Goal: Task Accomplishment & Management: Manage account settings

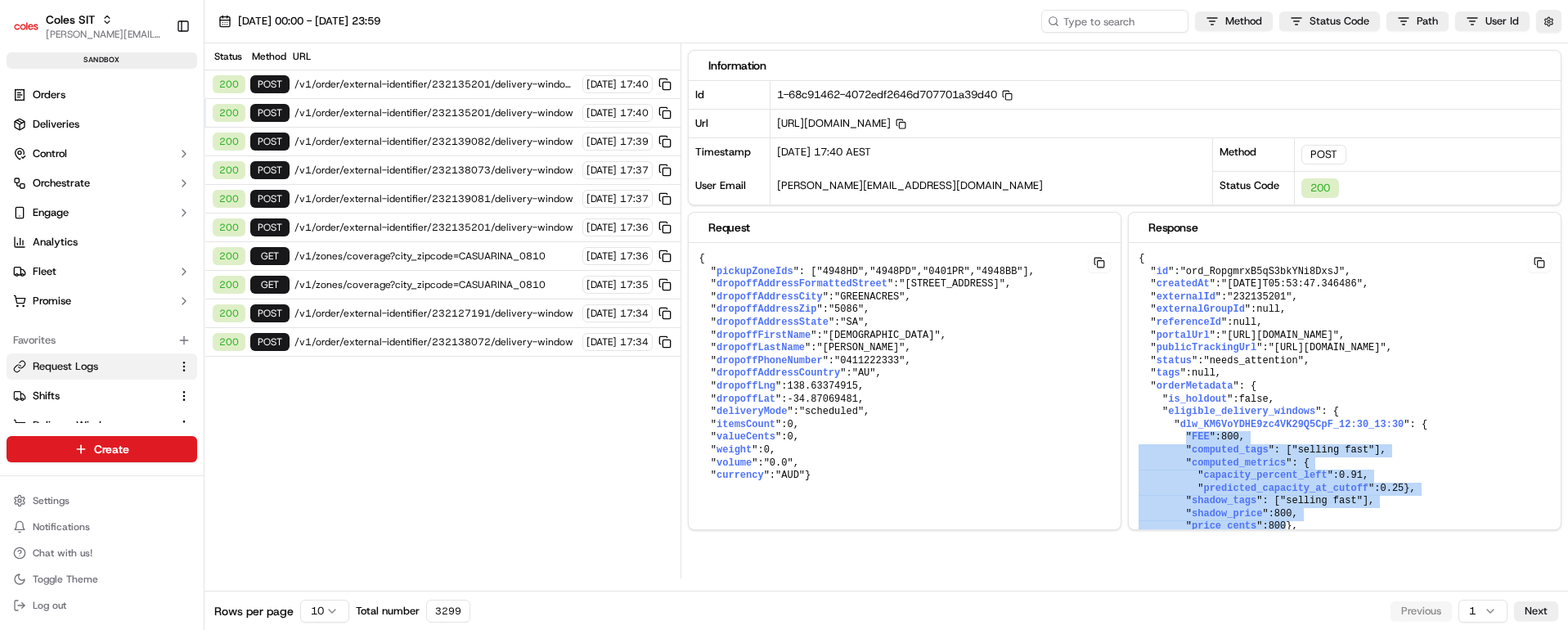
scroll to position [122, 0]
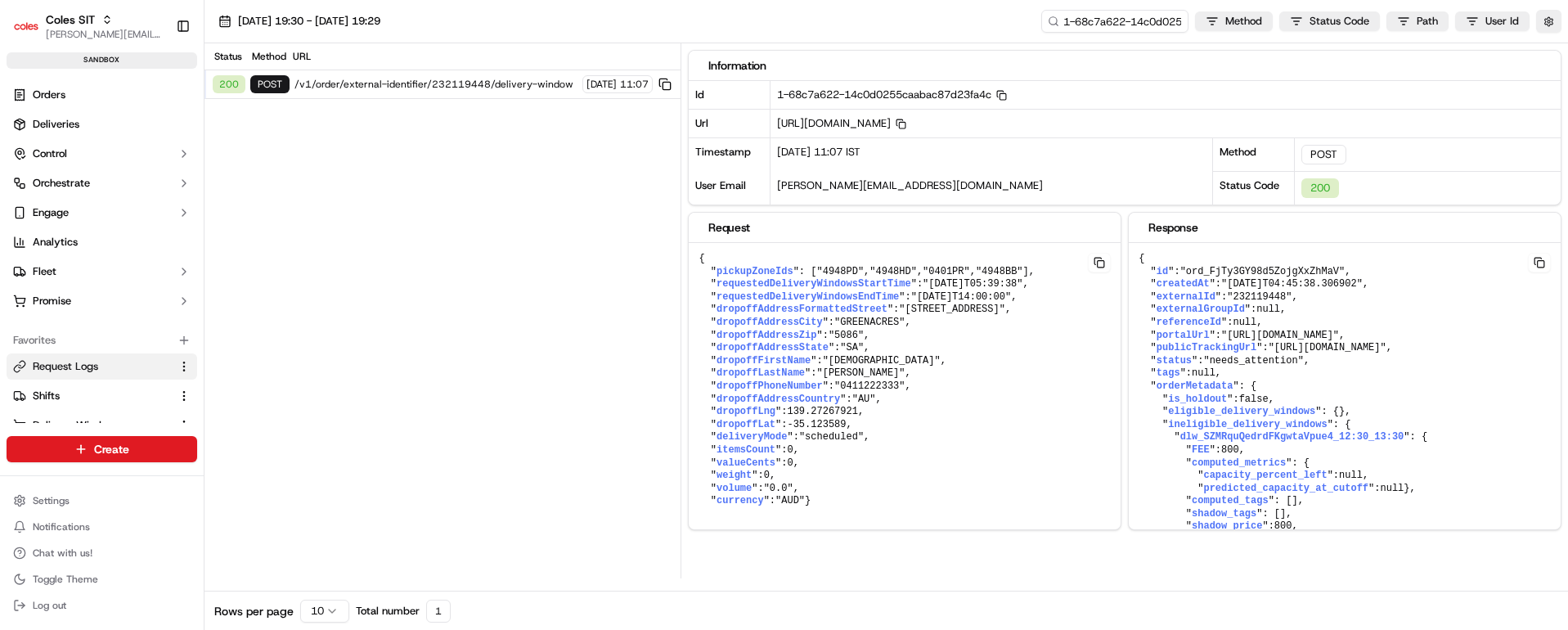
scroll to position [122, 0]
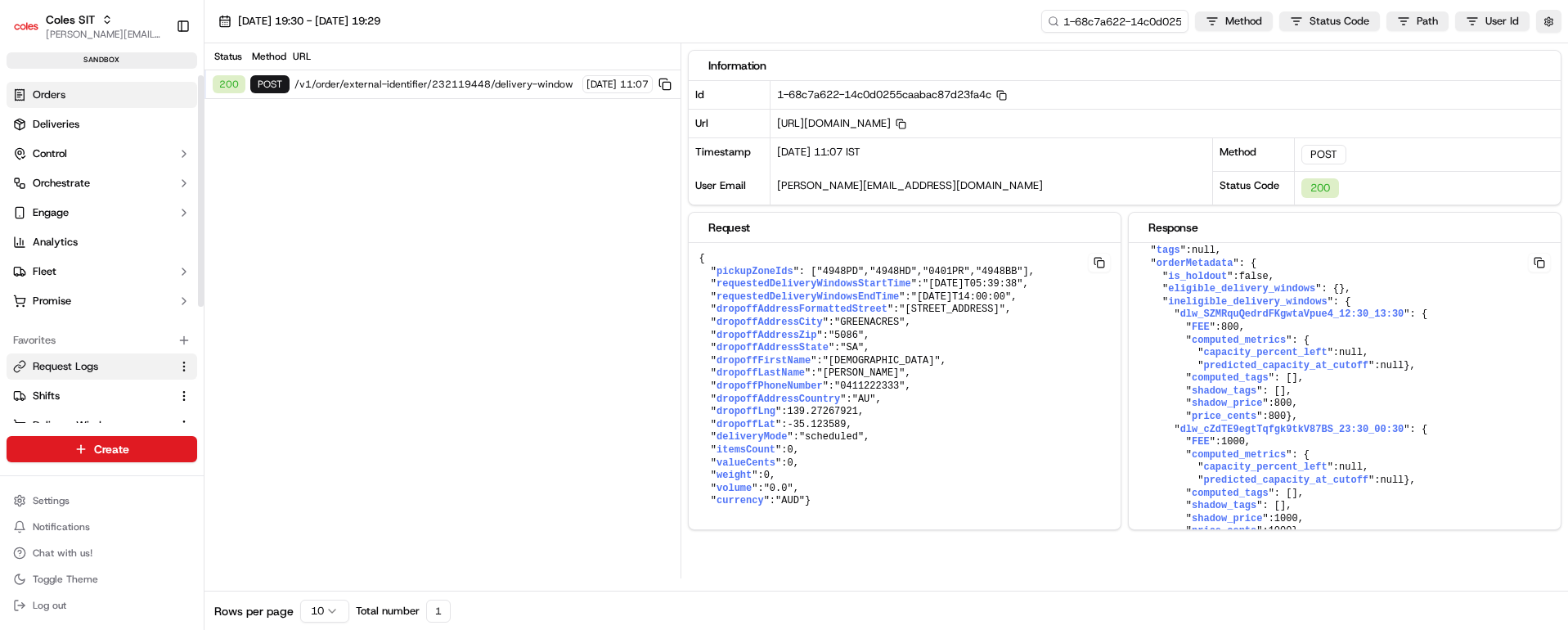
click at [70, 96] on link "Orders" at bounding box center [102, 94] width 190 height 26
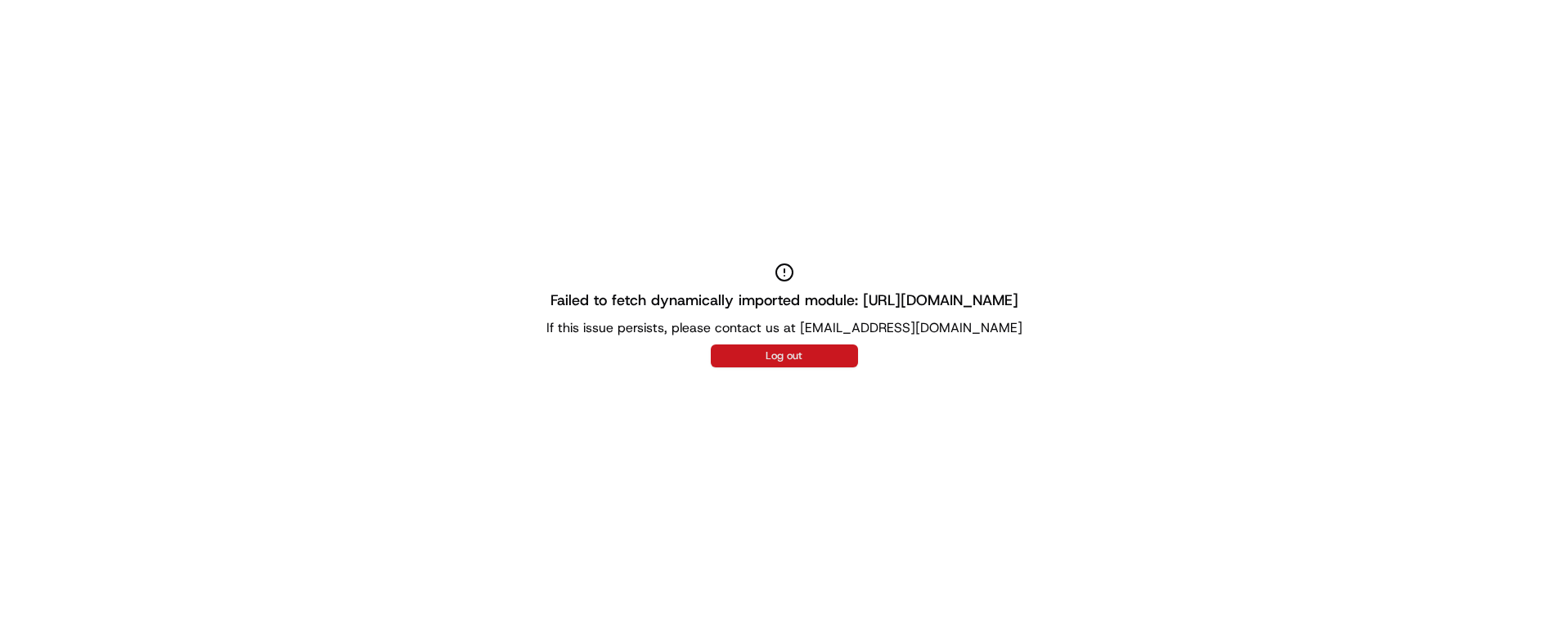
click at [814, 357] on button "Log out" at bounding box center [785, 357] width 148 height 23
